Goal: Information Seeking & Learning: Learn about a topic

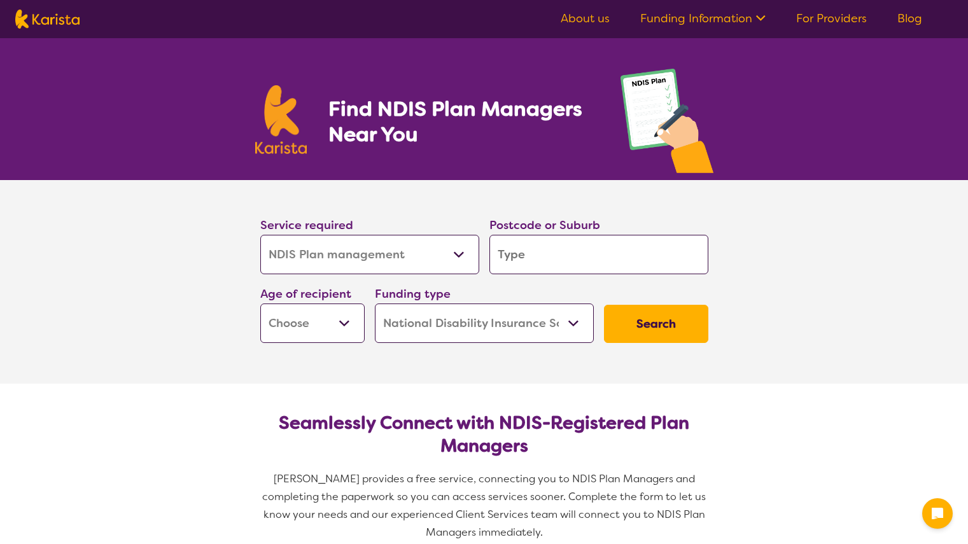
select select "NDIS Plan management"
select select "NDIS"
select select "NDIS Plan management"
select select "NDIS"
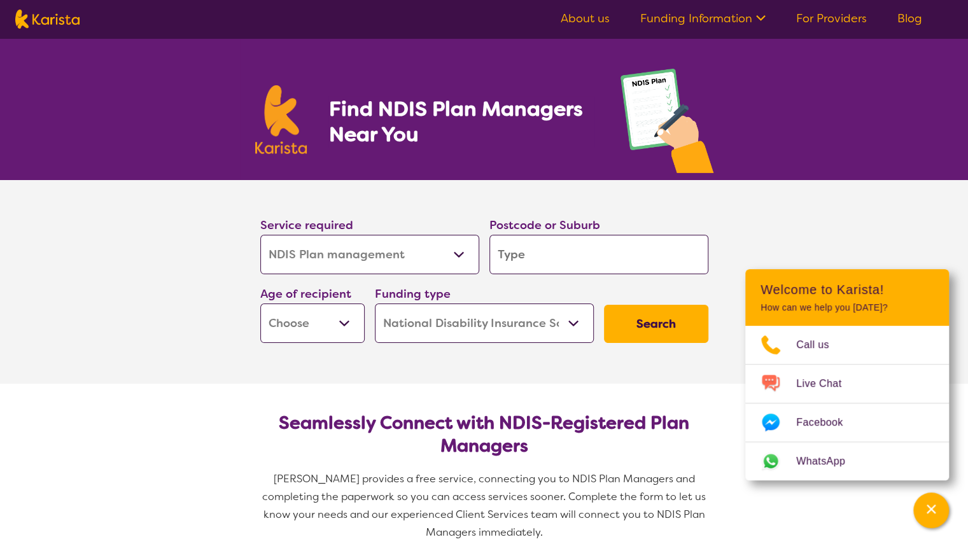
click at [440, 262] on select "Allied Health Assistant Assessment (ADHD or Autism) Behaviour support Counselli…" at bounding box center [369, 254] width 219 height 39
click at [260, 235] on select "Allied Health Assistant Assessment (ADHD or Autism) Behaviour support Counselli…" at bounding box center [369, 254] width 219 height 39
click at [568, 260] on input "search" at bounding box center [599, 254] width 219 height 39
type input "3030"
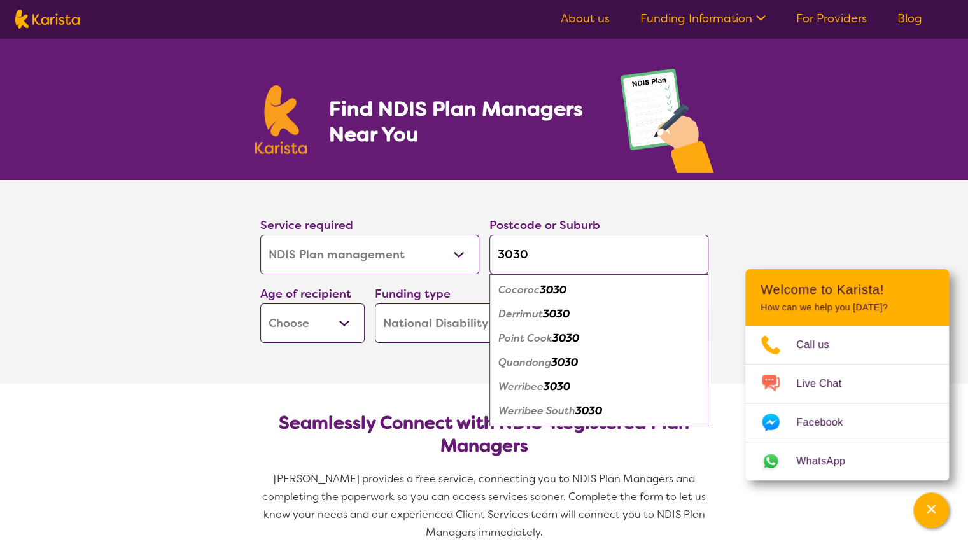
click at [134, 243] on section "Service required Allied Health Assistant Assessment (ADHD or Autism) Behaviour …" at bounding box center [484, 282] width 968 height 204
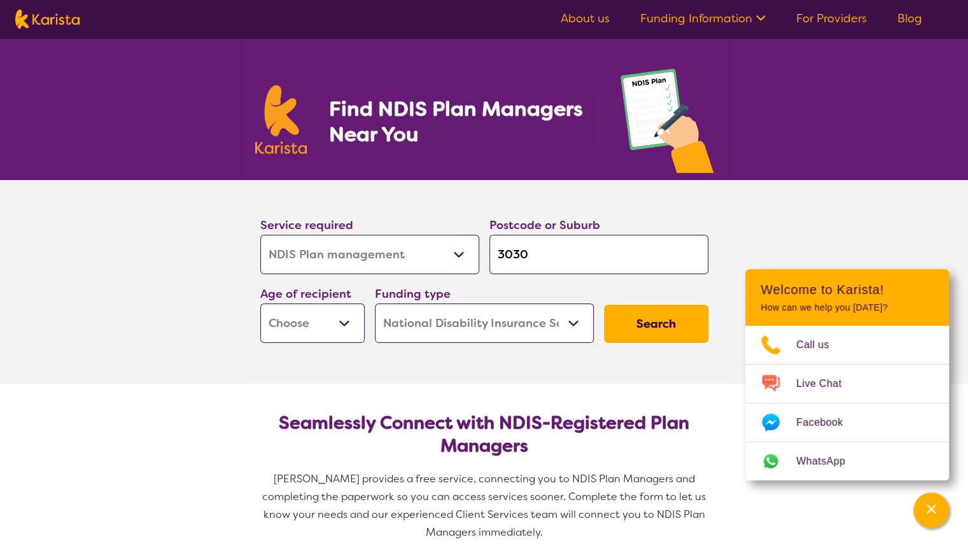
click at [673, 21] on link "Funding Information" at bounding box center [702, 18] width 125 height 15
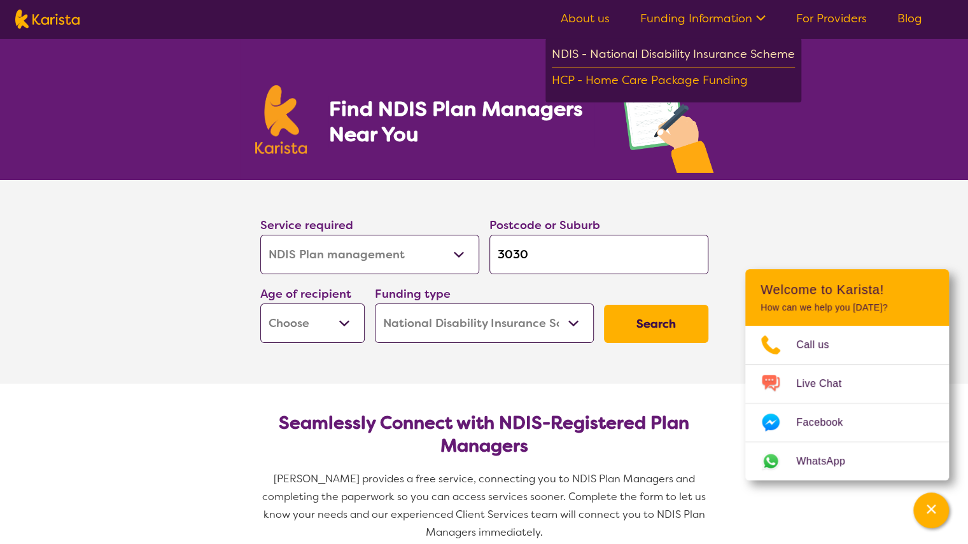
click at [681, 56] on div "NDIS - National Disability Insurance Scheme" at bounding box center [673, 56] width 243 height 23
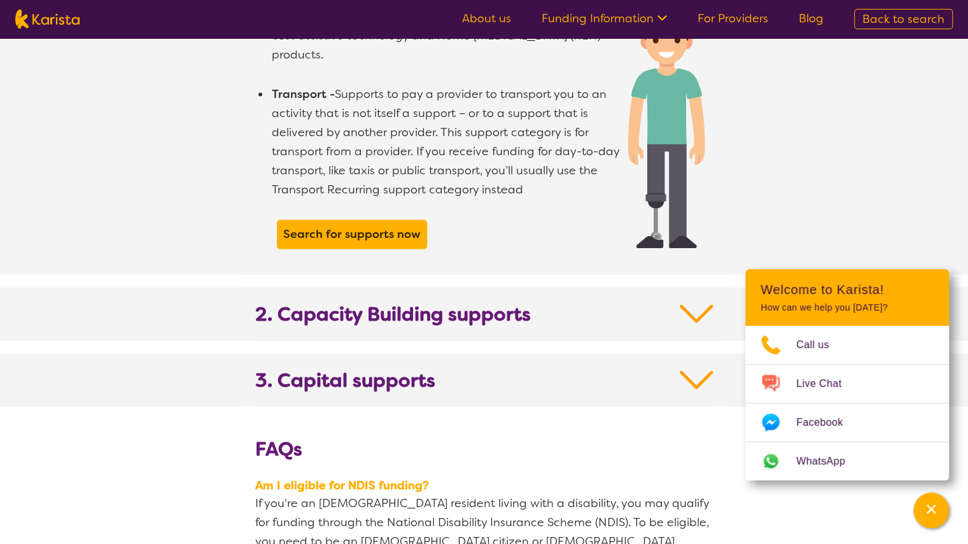
scroll to position [1167, 0]
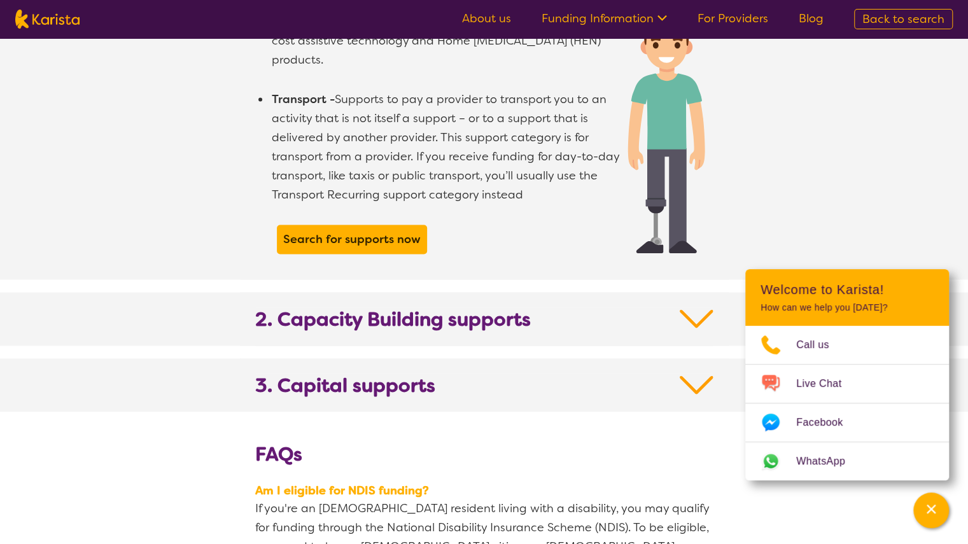
click at [703, 307] on img at bounding box center [697, 318] width 34 height 23
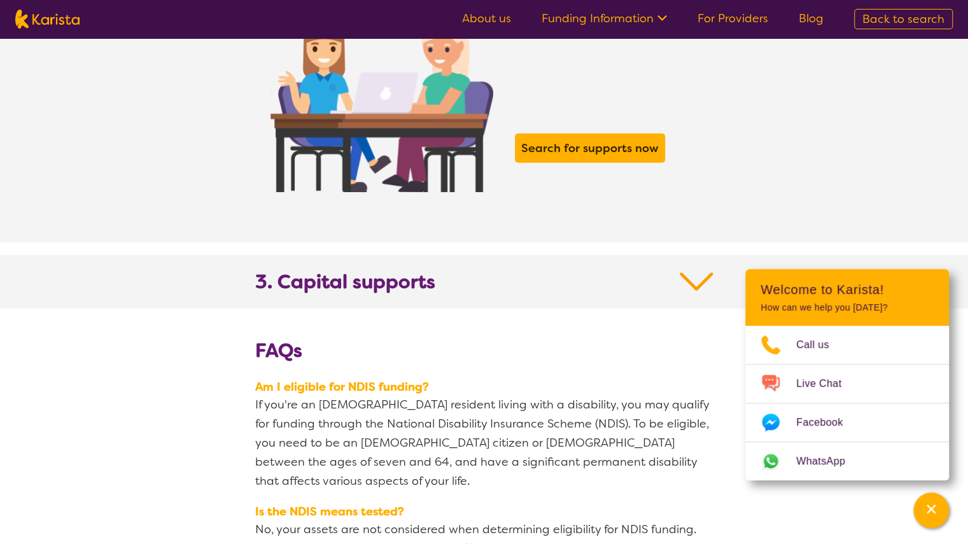
scroll to position [2148, 0]
click at [696, 270] on img at bounding box center [697, 281] width 34 height 23
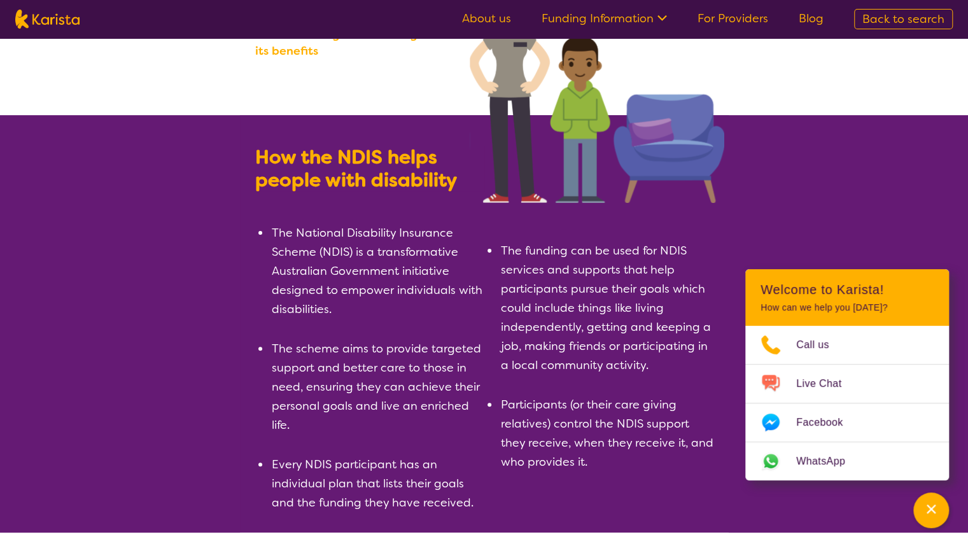
scroll to position [0, 0]
